Goal: Contribute content

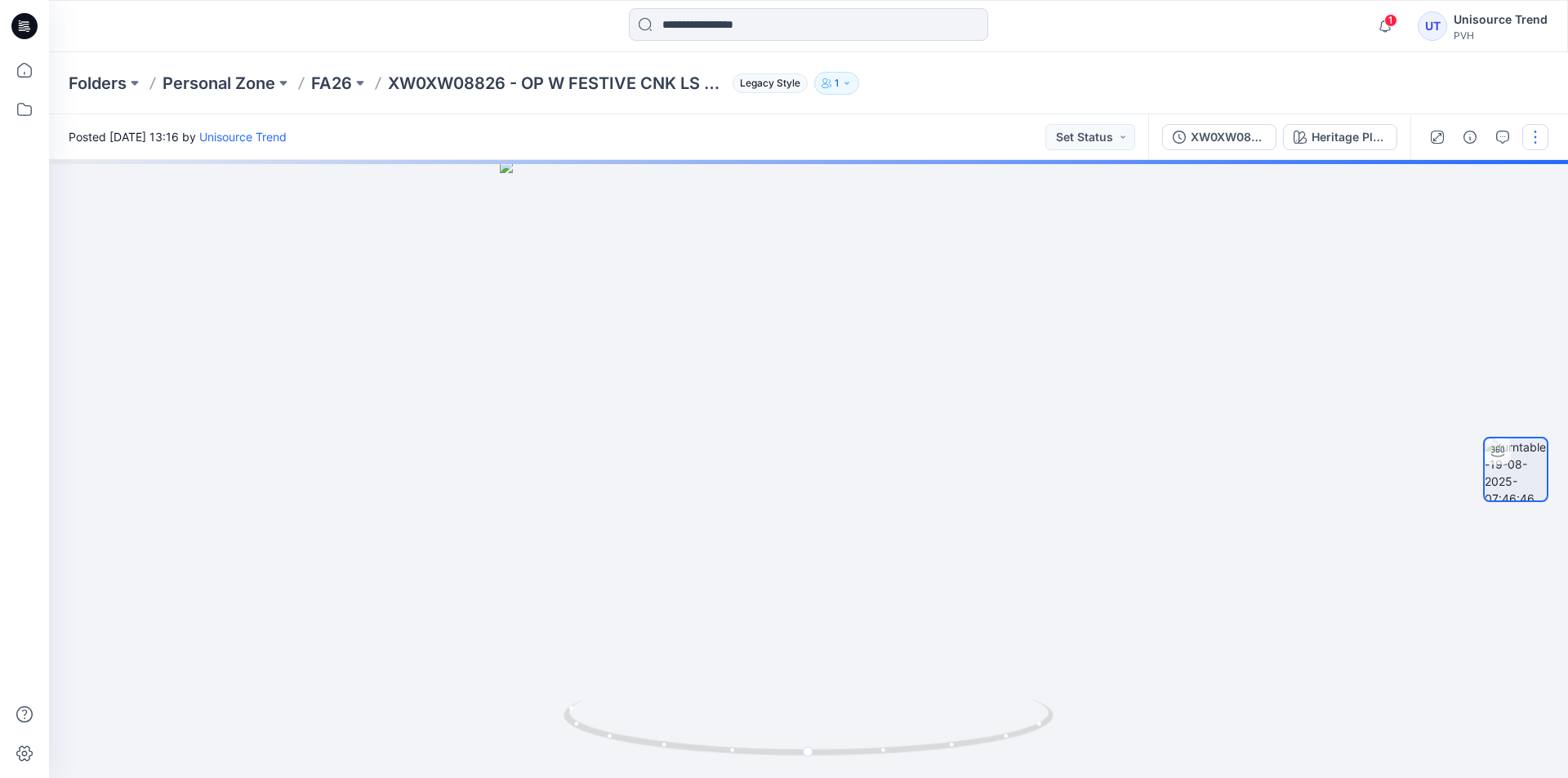
click at [1540, 132] on button "button" at bounding box center [1535, 137] width 26 height 26
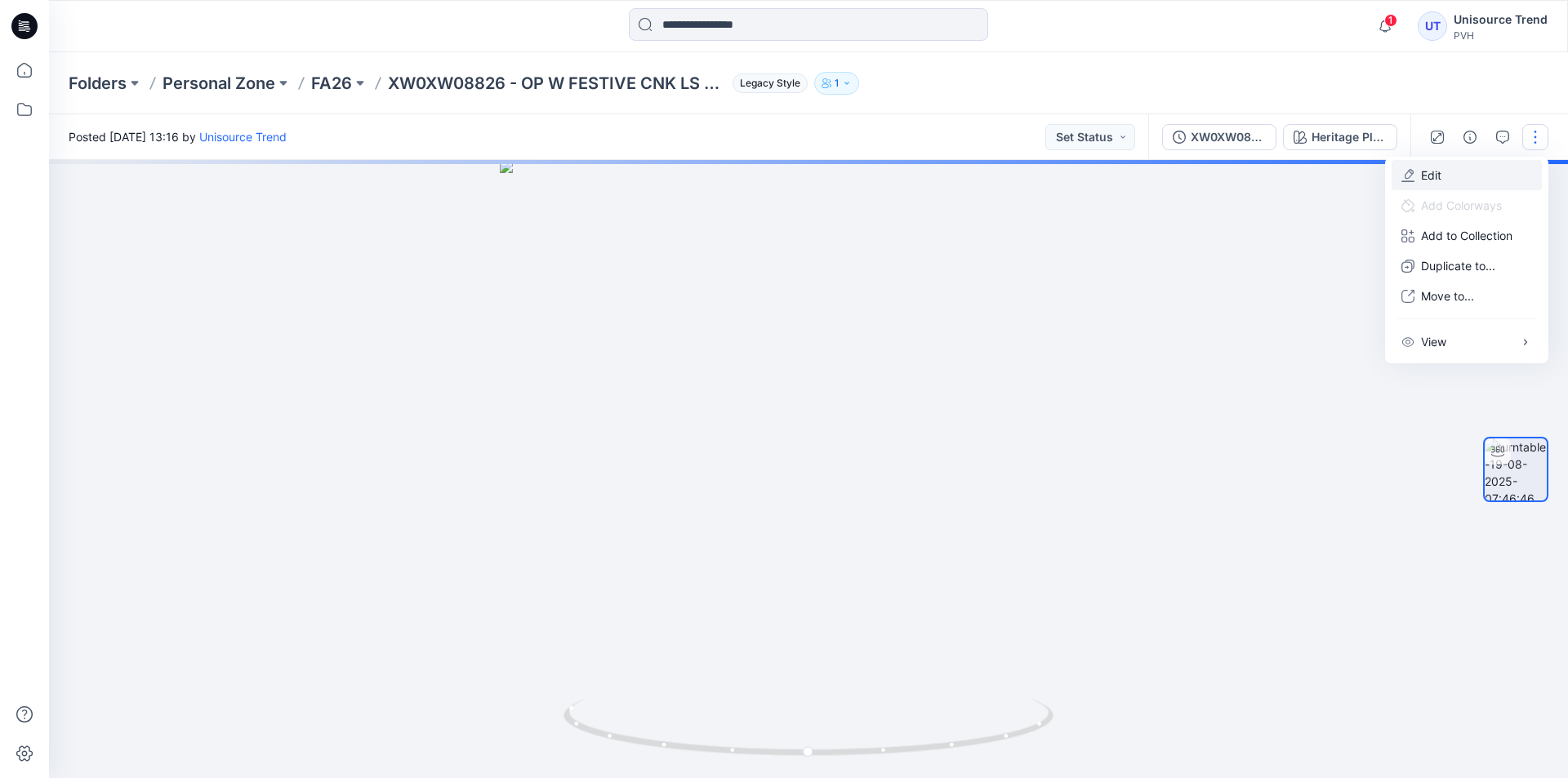
click at [1439, 171] on p "Edit" at bounding box center [1431, 175] width 21 height 17
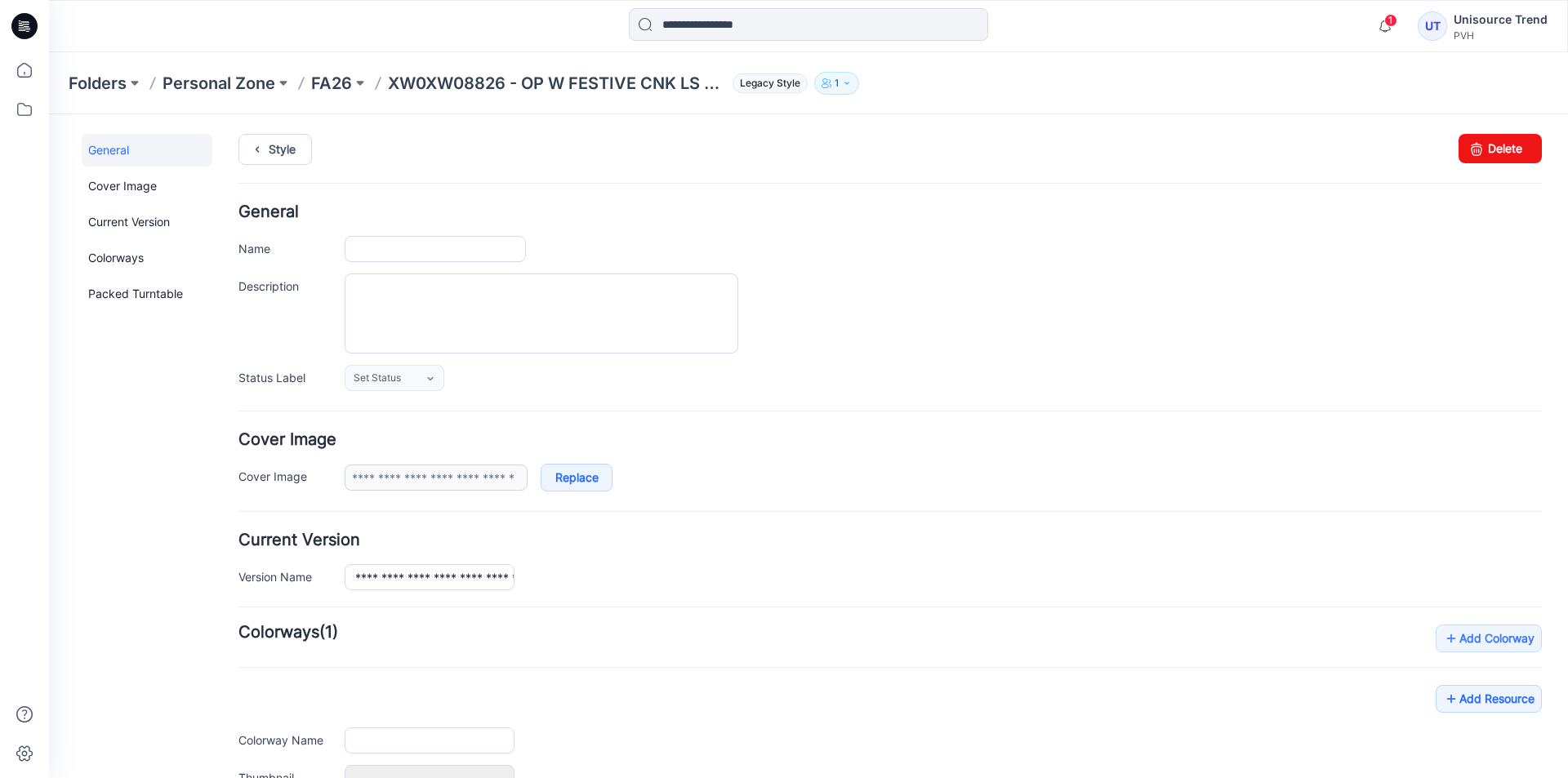
type input "**********"
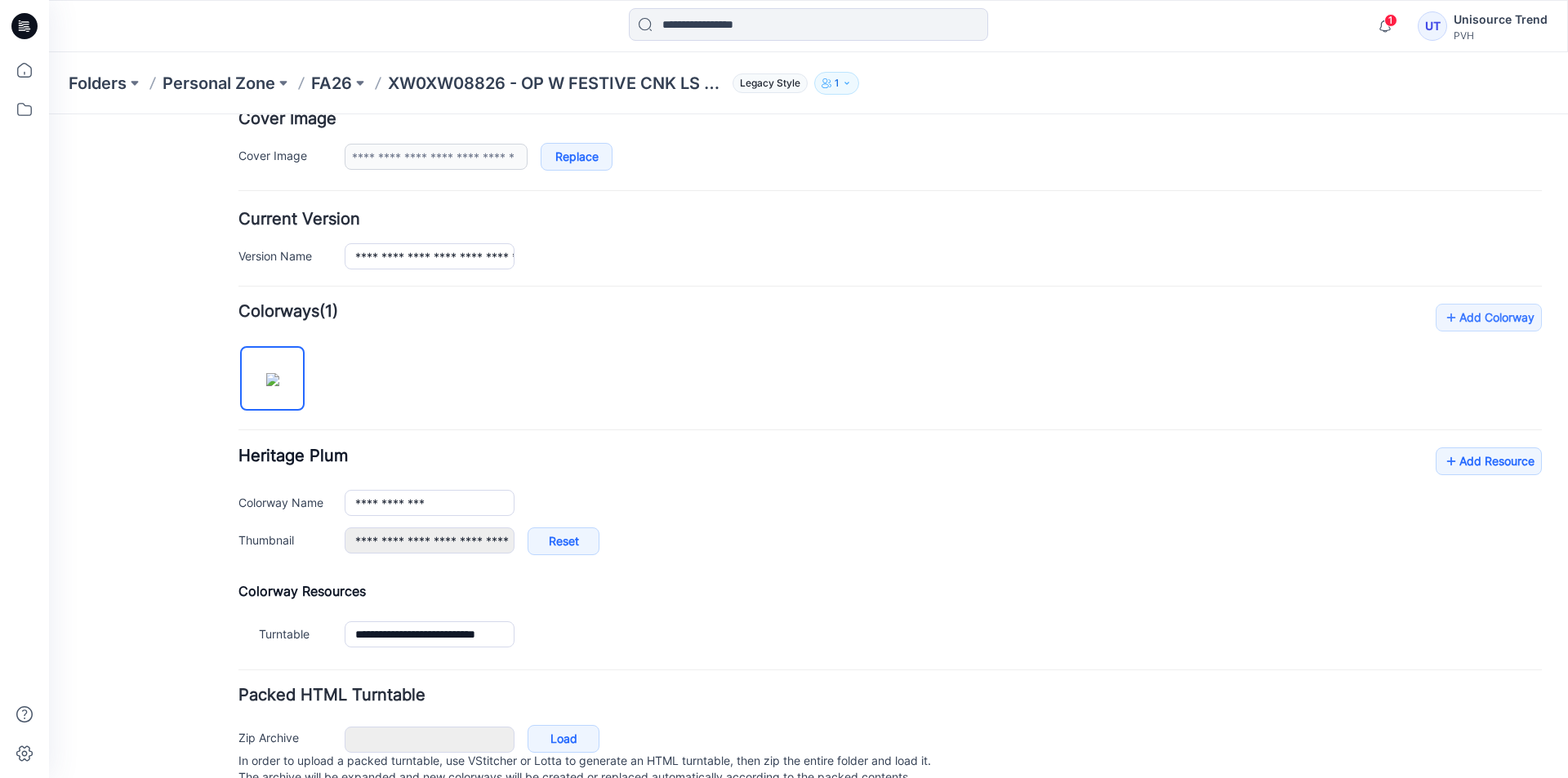
scroll to position [383, 0]
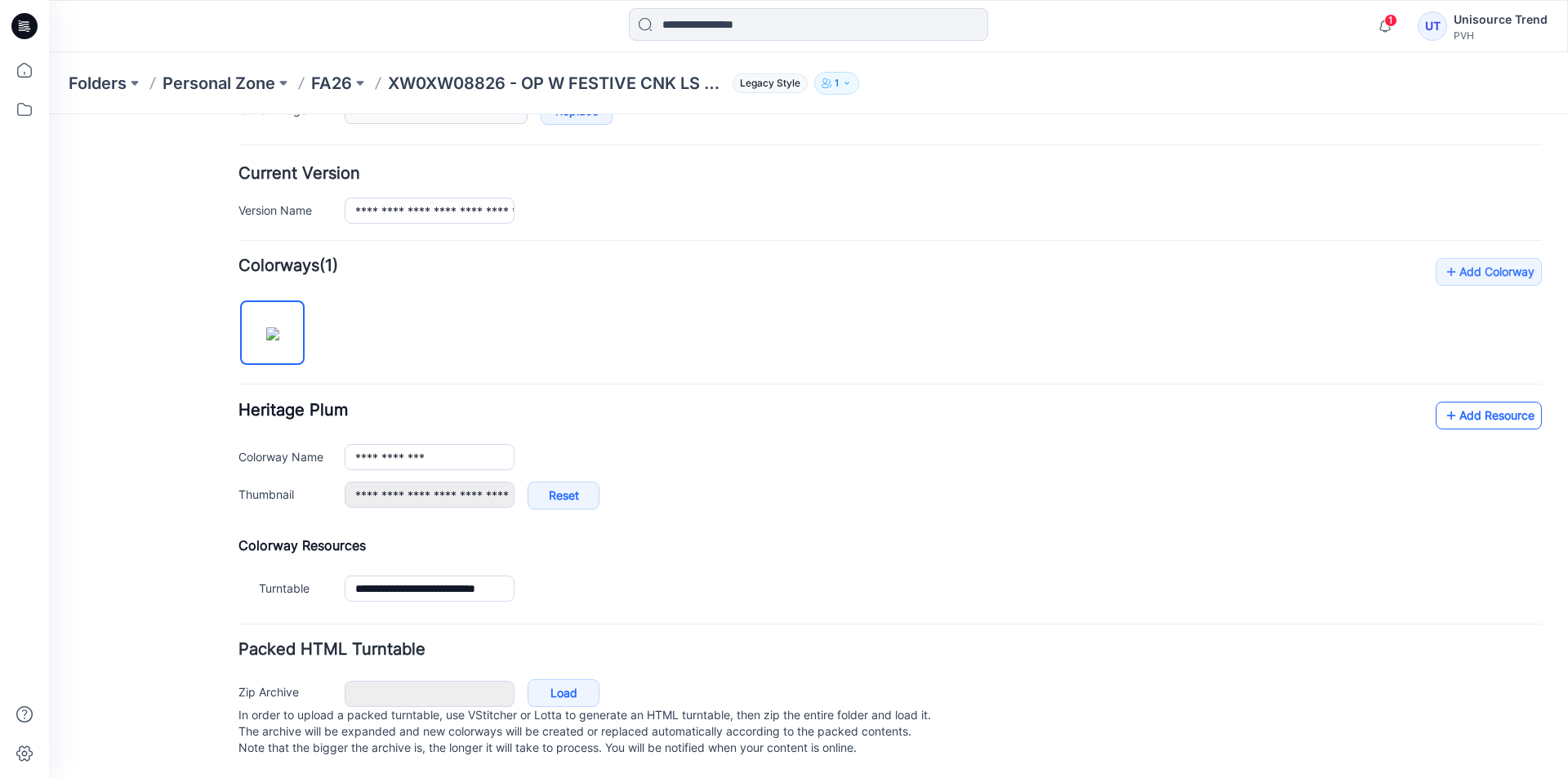
click at [1492, 408] on link "Add Resource" at bounding box center [1488, 415] width 107 height 28
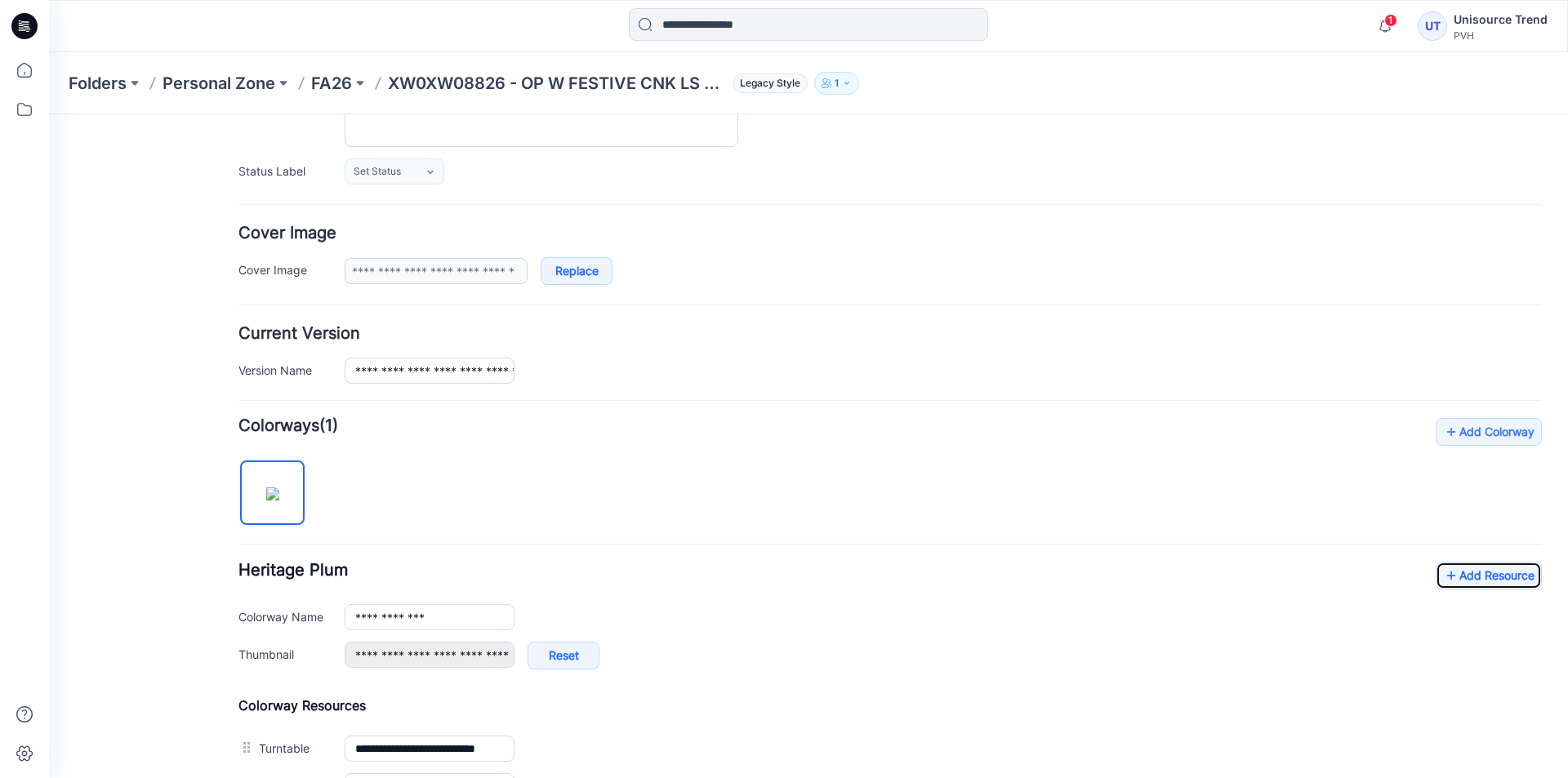
scroll to position [0, 0]
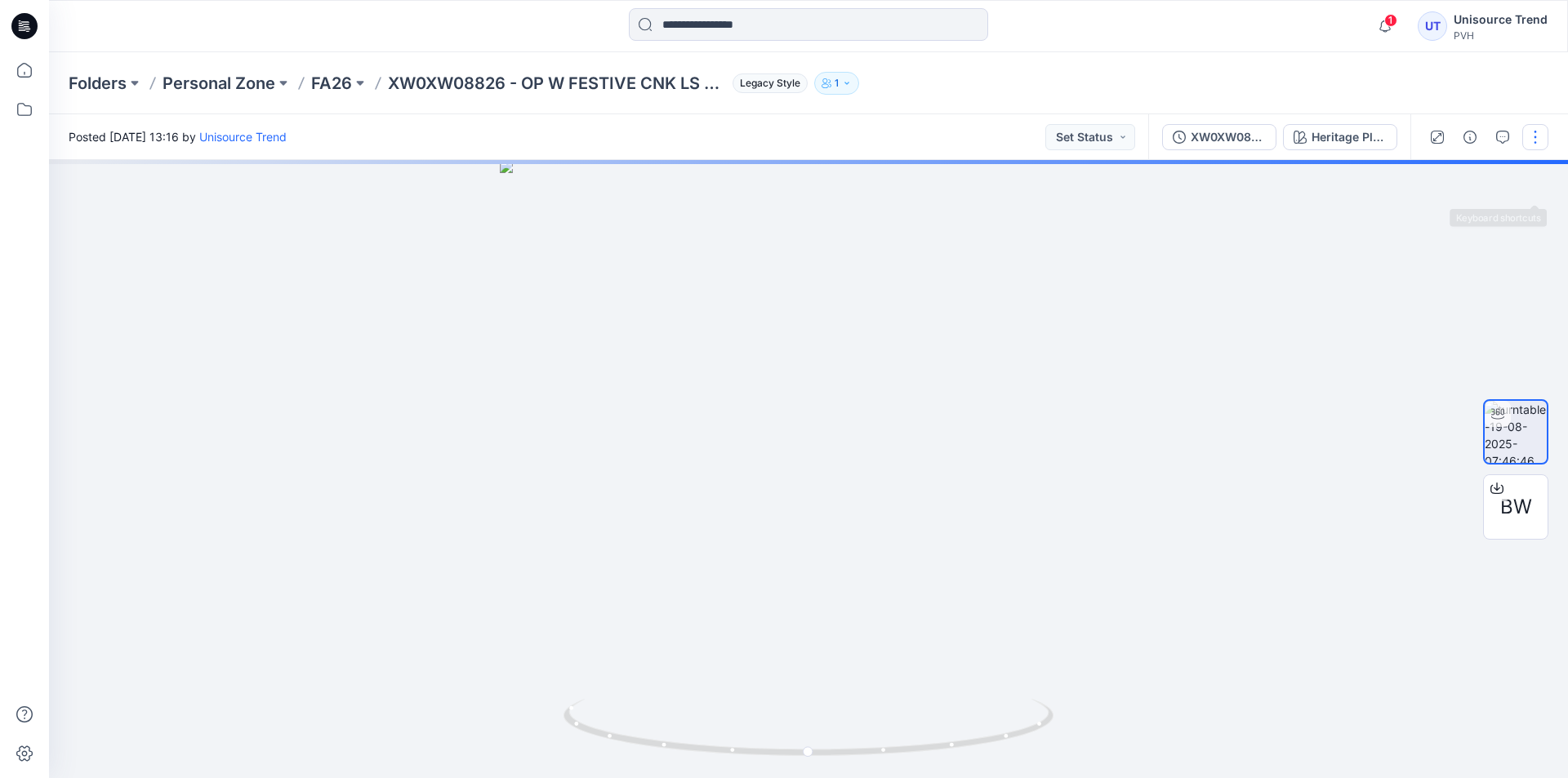
click at [1541, 141] on button "button" at bounding box center [1535, 137] width 26 height 26
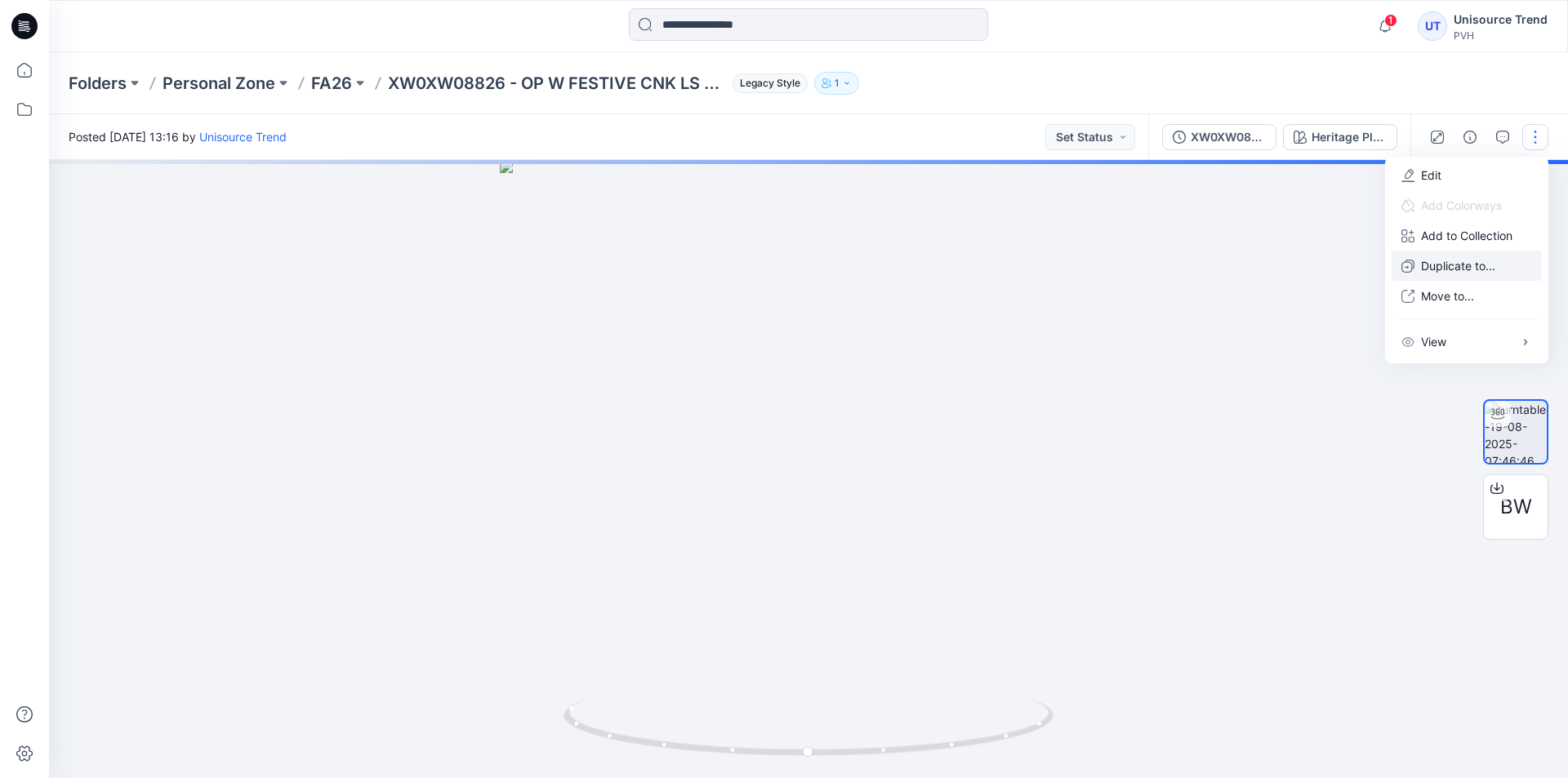
click at [1466, 257] on p "Duplicate to..." at bounding box center [1458, 265] width 74 height 17
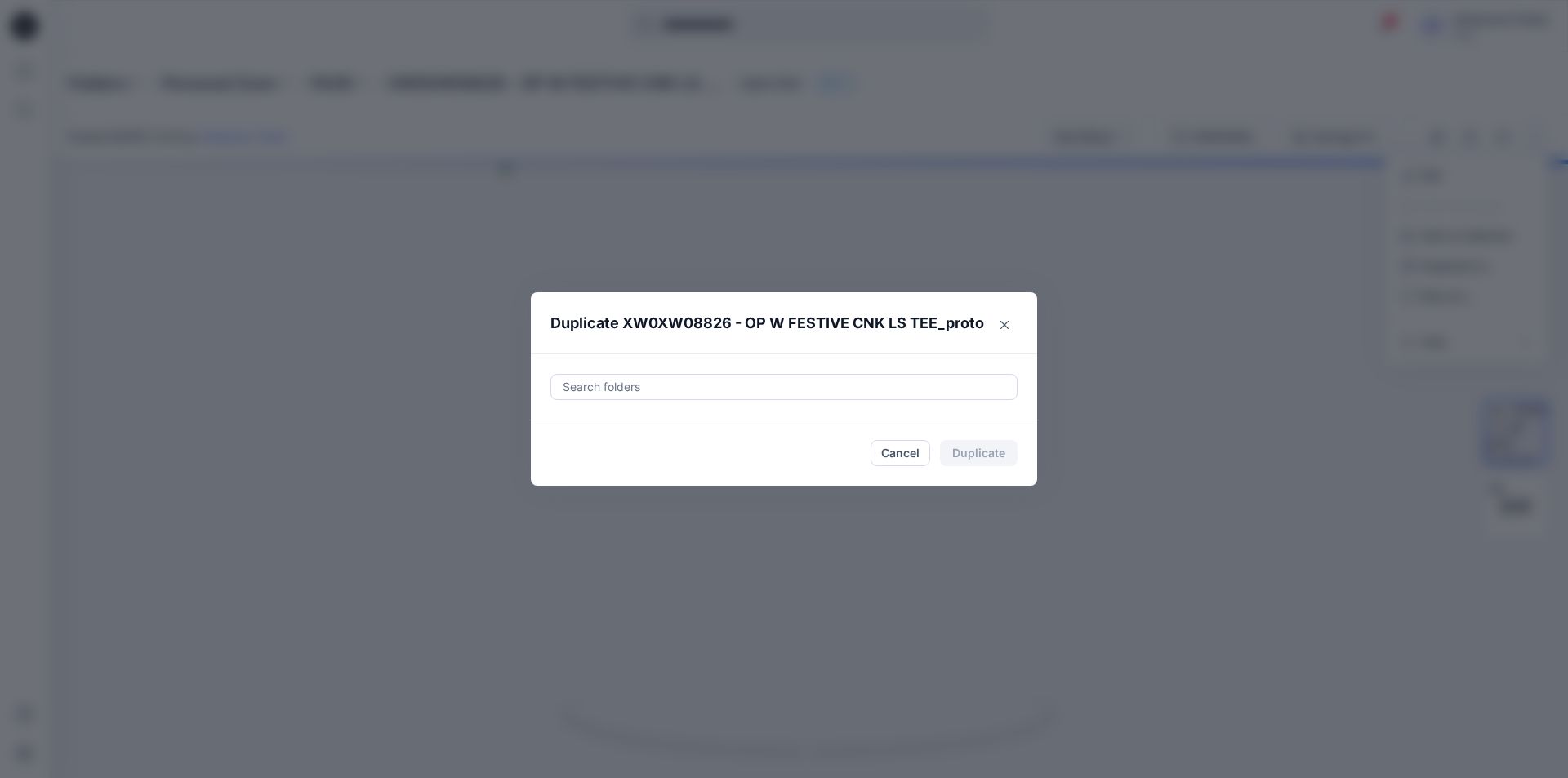
click at [754, 377] on div at bounding box center [784, 387] width 446 height 20
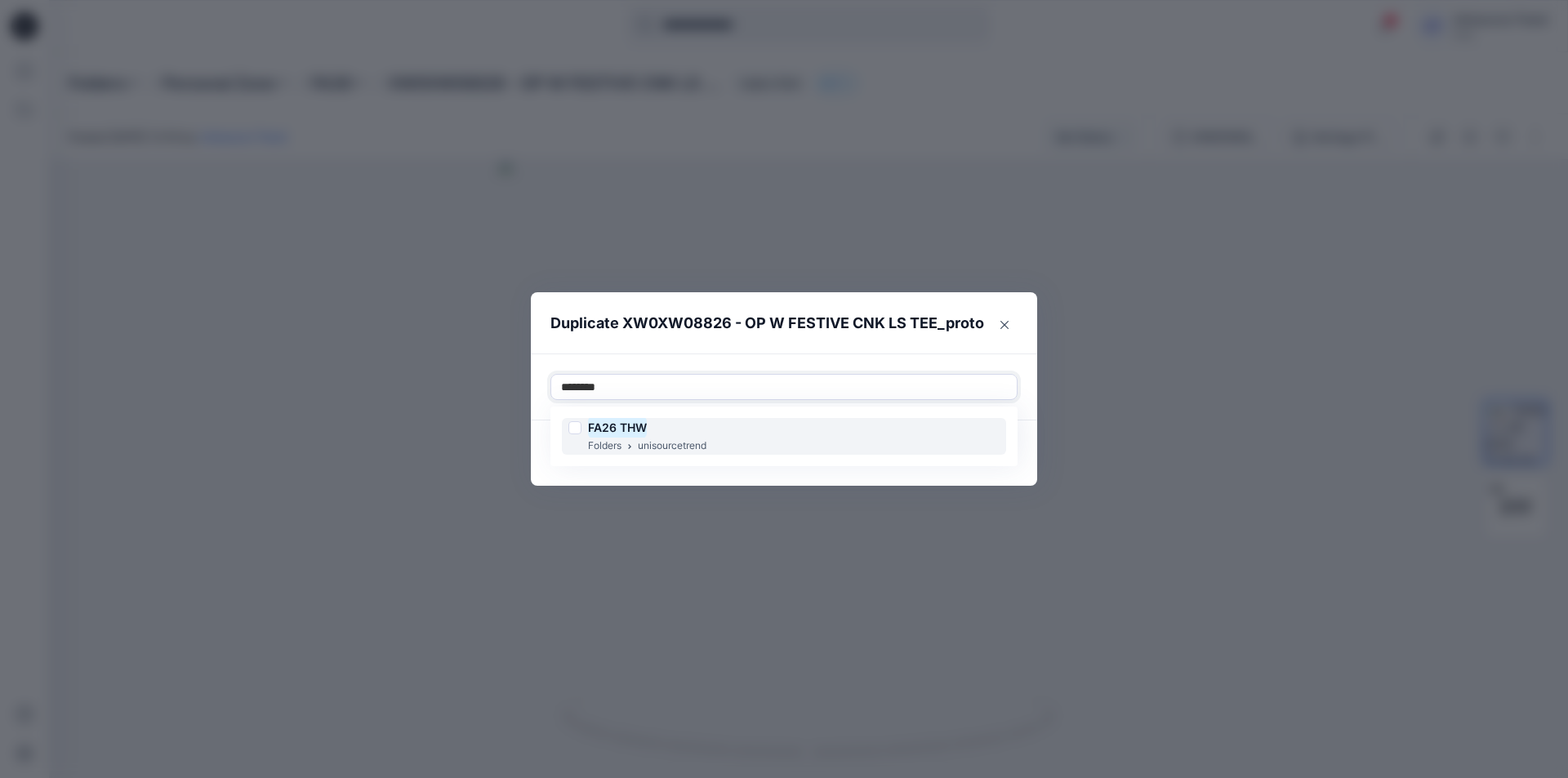
click at [581, 432] on div "FA26 THW" at bounding box center [638, 428] width 138 height 20
type input "********"
click at [544, 459] on footer "Cancel Duplicate" at bounding box center [784, 453] width 506 height 65
click at [995, 449] on button "Duplicate" at bounding box center [979, 453] width 78 height 26
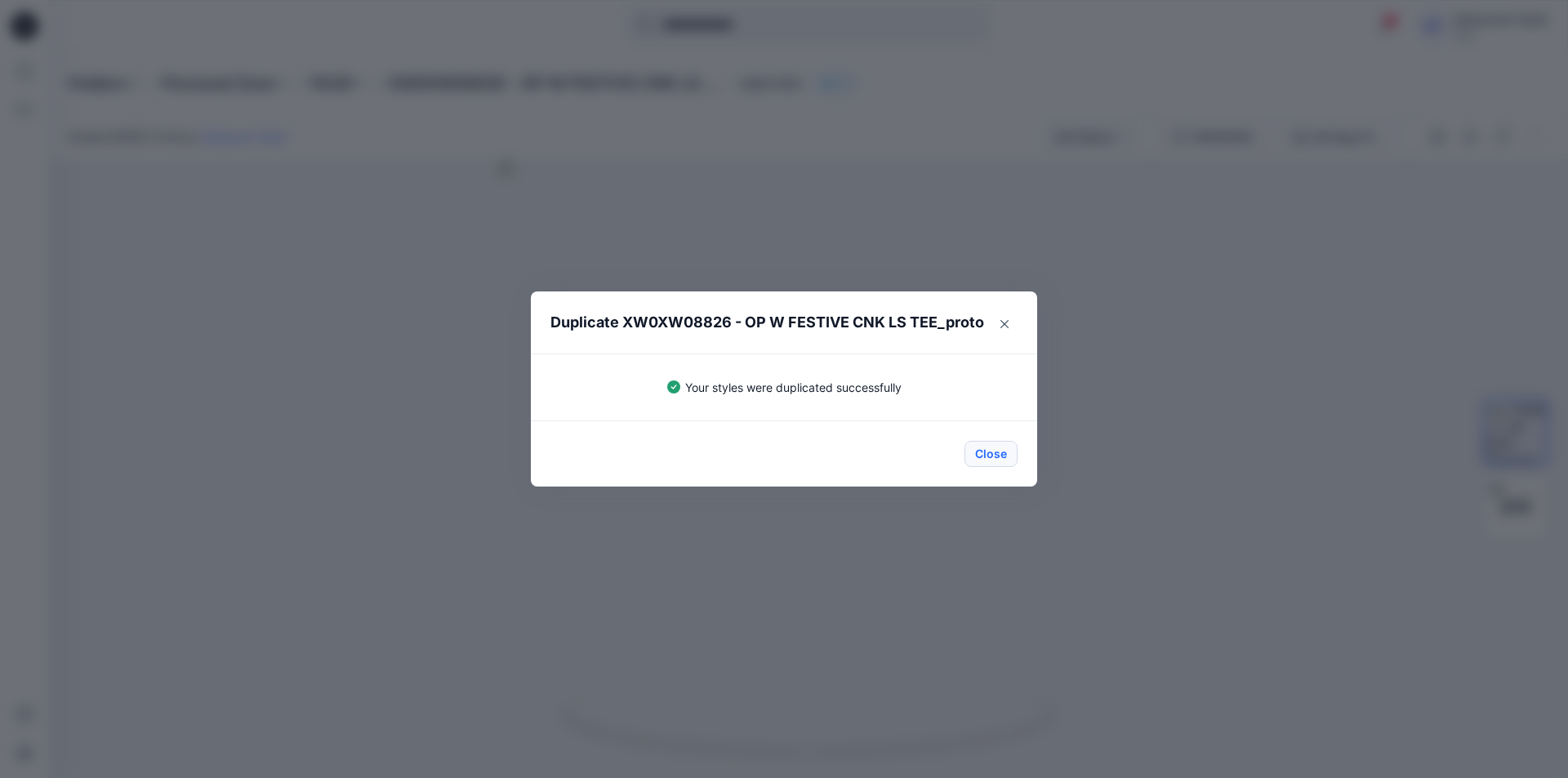
click at [993, 450] on button "Close" at bounding box center [990, 453] width 53 height 26
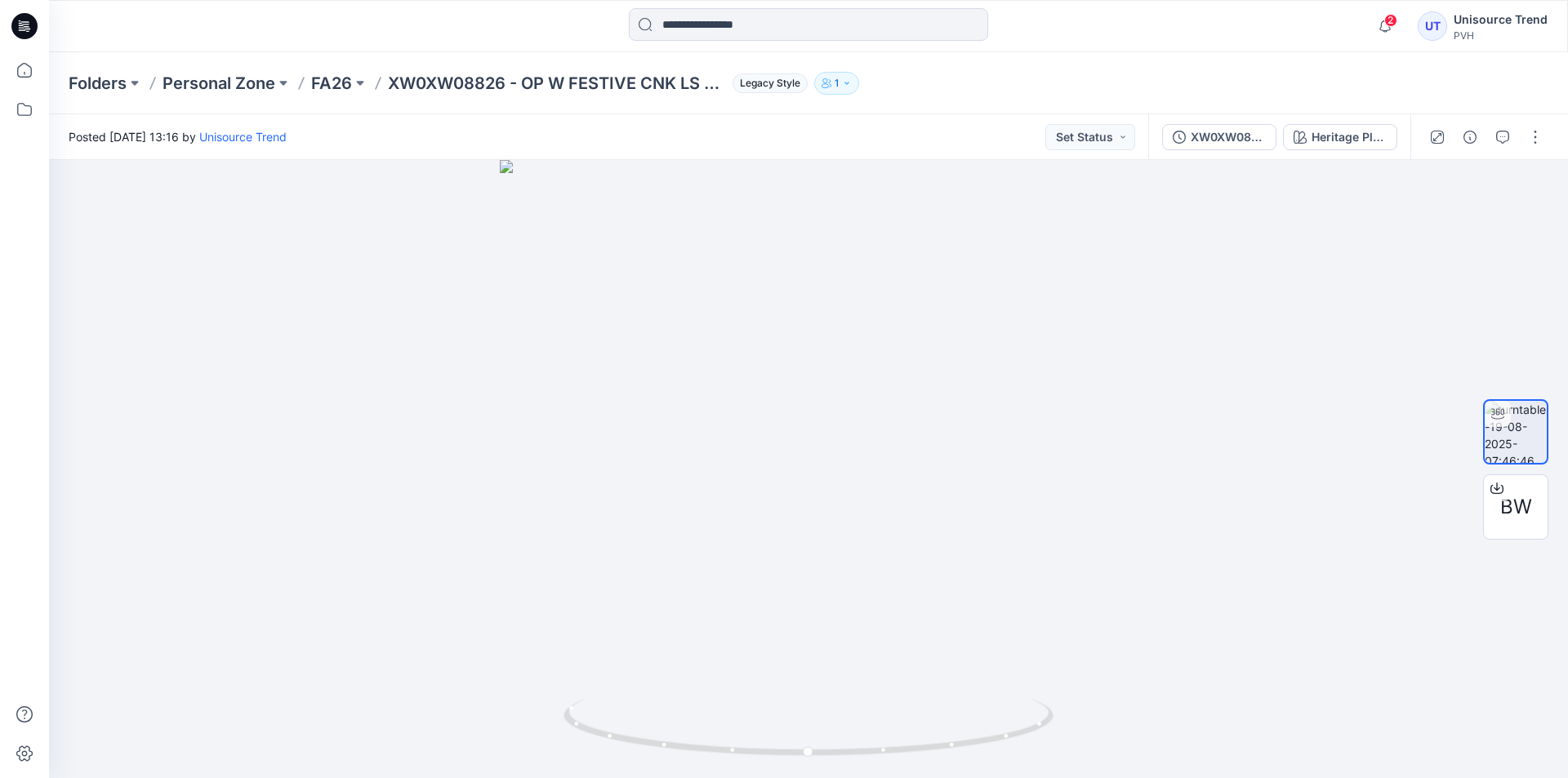
drag, startPoint x: 29, startPoint y: 24, endPoint x: 57, endPoint y: 3, distance: 35.0
click at [29, 24] on icon at bounding box center [26, 23] width 7 height 1
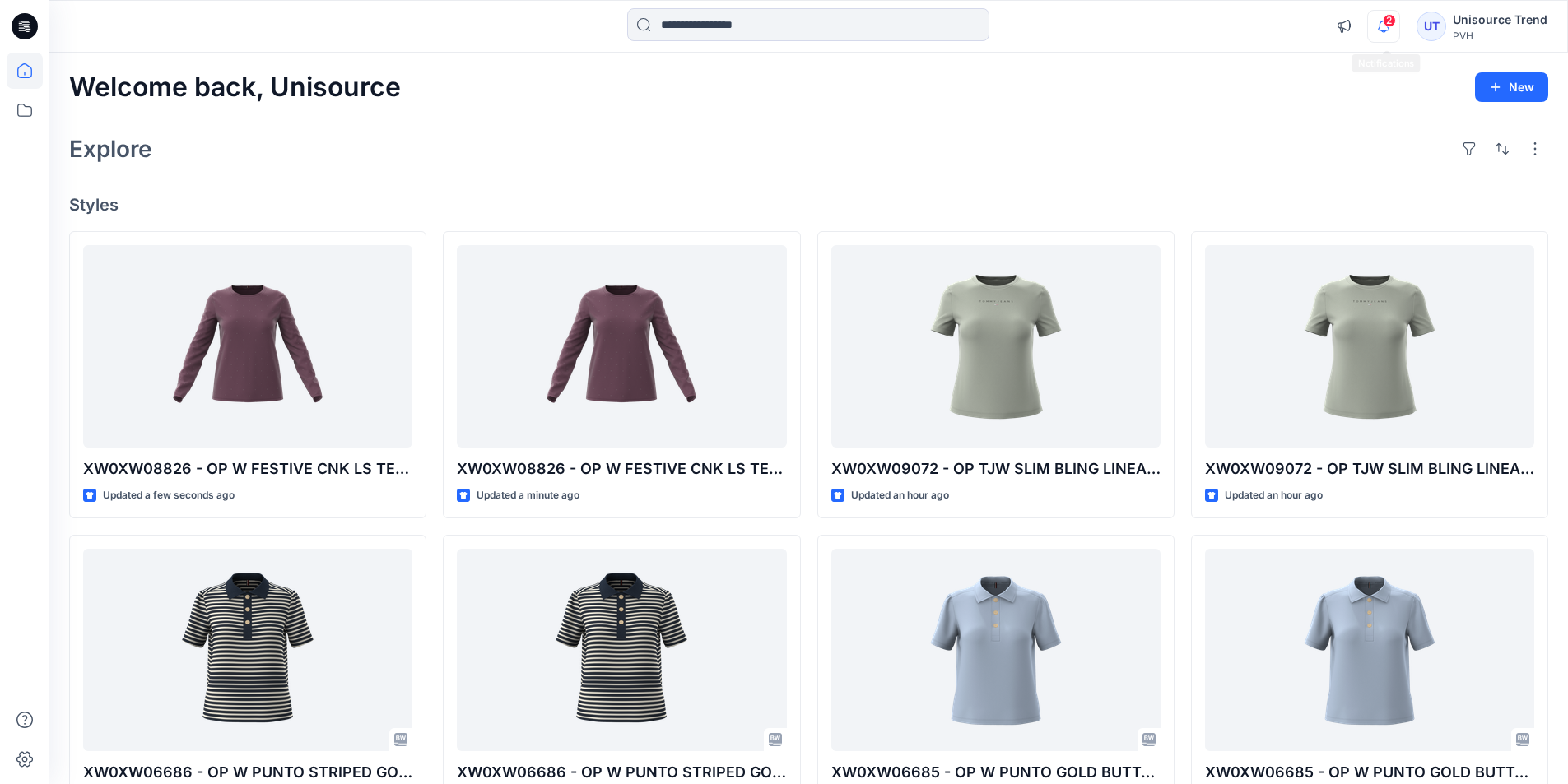
click at [1388, 29] on icon "button" at bounding box center [1384, 26] width 32 height 32
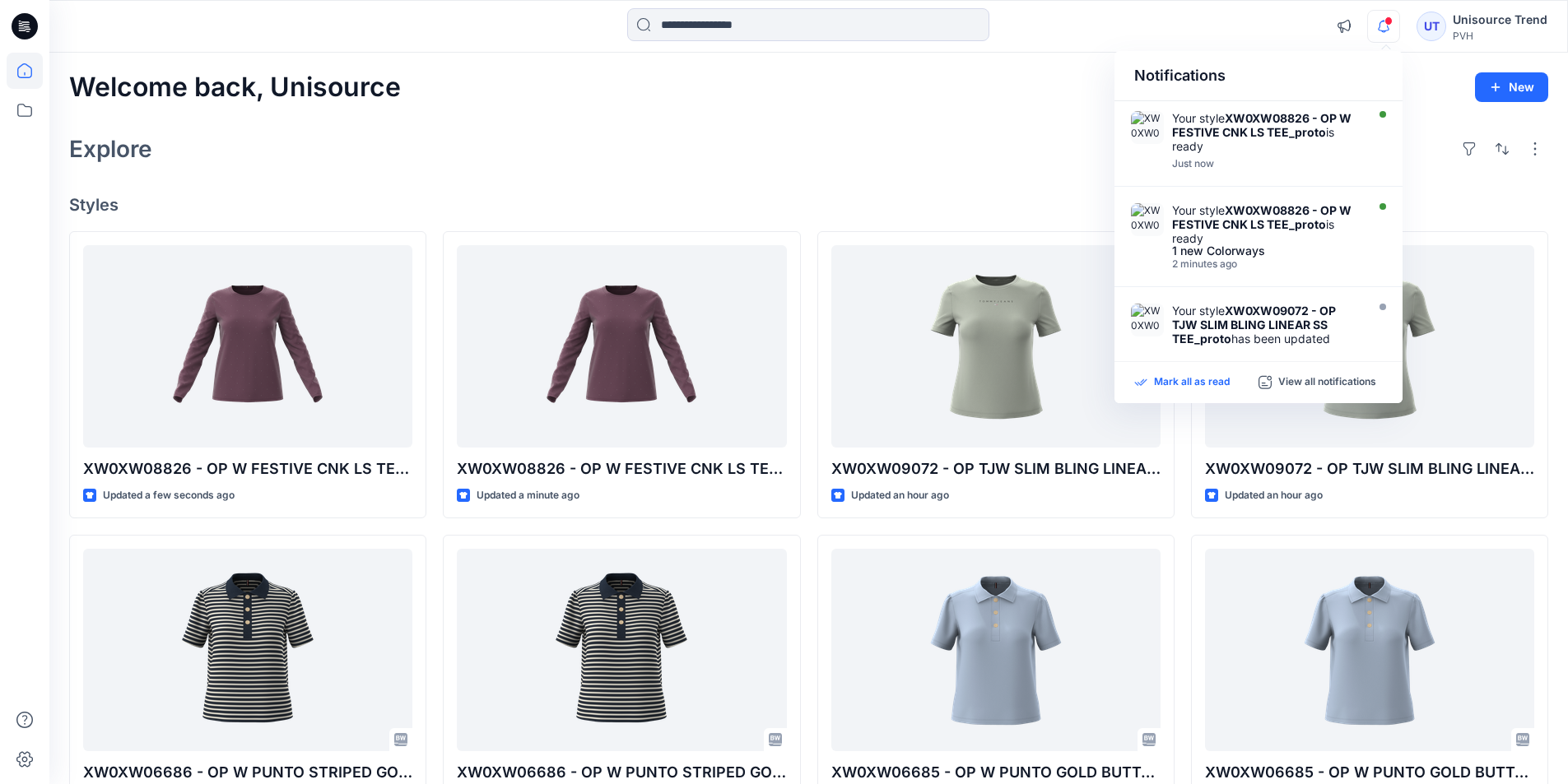
click at [1215, 384] on p "Mark all as read" at bounding box center [1192, 383] width 76 height 14
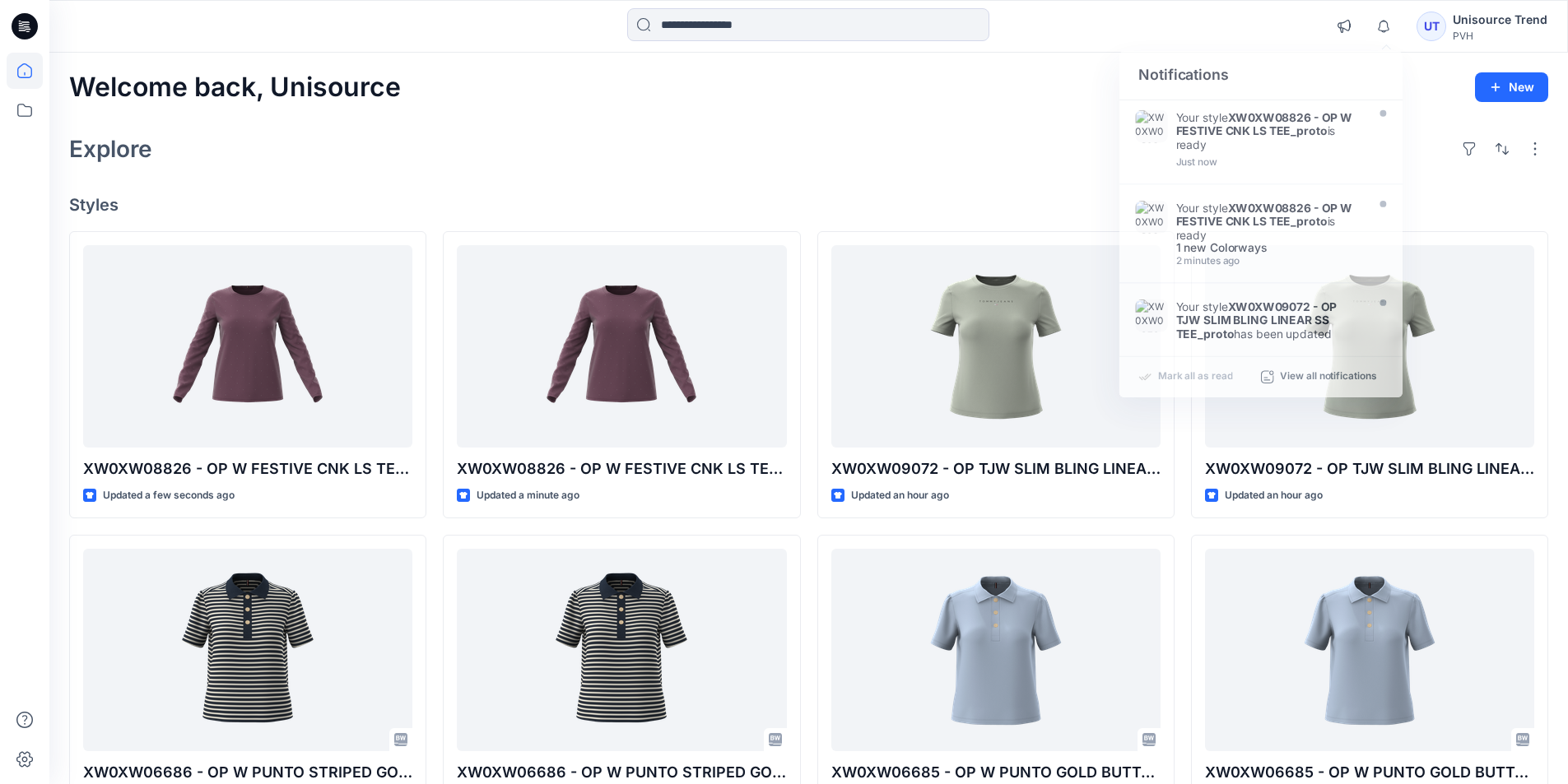
click at [856, 132] on div "Explore" at bounding box center [809, 149] width 1480 height 40
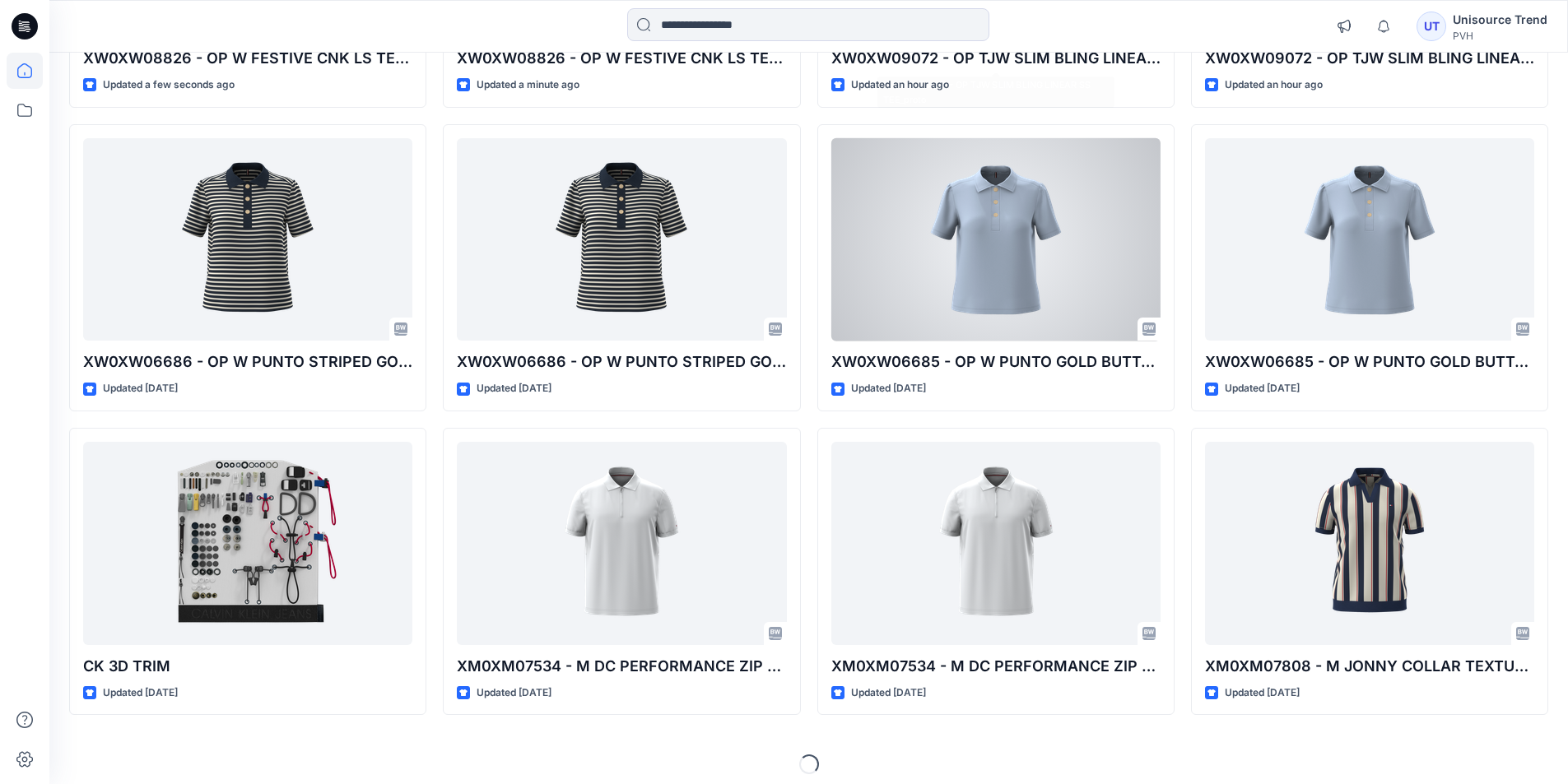
scroll to position [411, 0]
